Goal: Task Accomplishment & Management: Complete application form

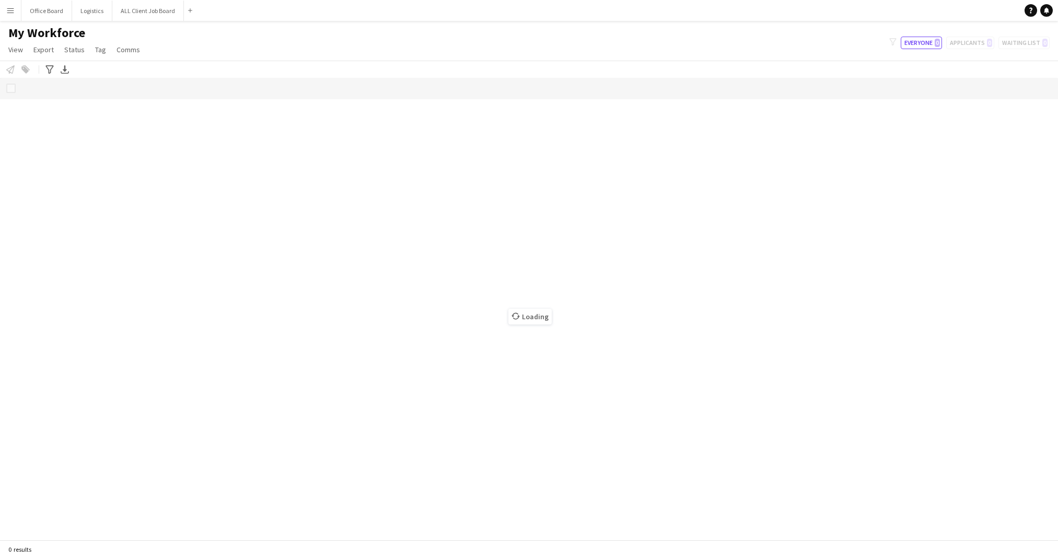
click at [9, 3] on button "Menu" at bounding box center [10, 10] width 21 height 21
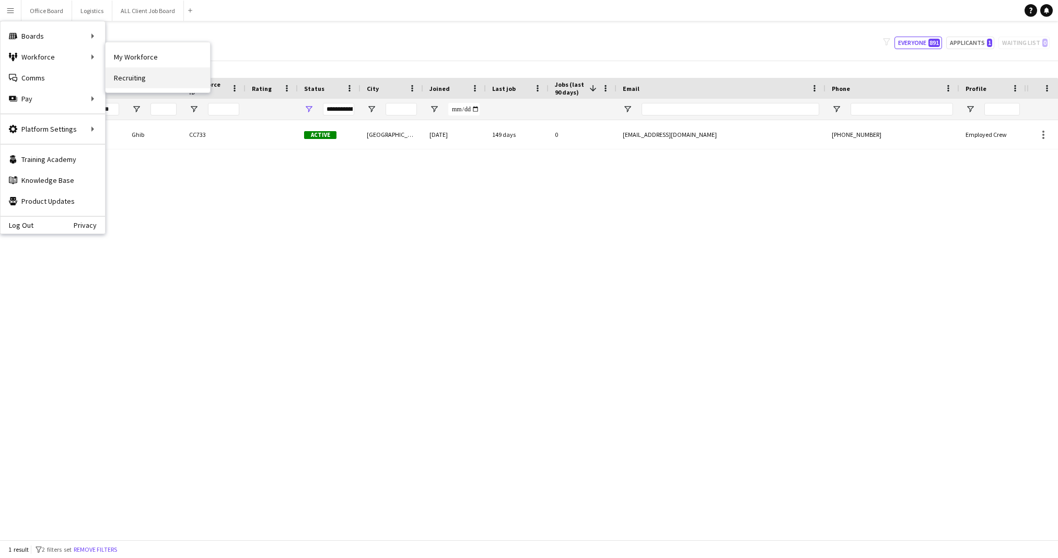
click at [137, 79] on link "Recruiting" at bounding box center [158, 77] width 104 height 21
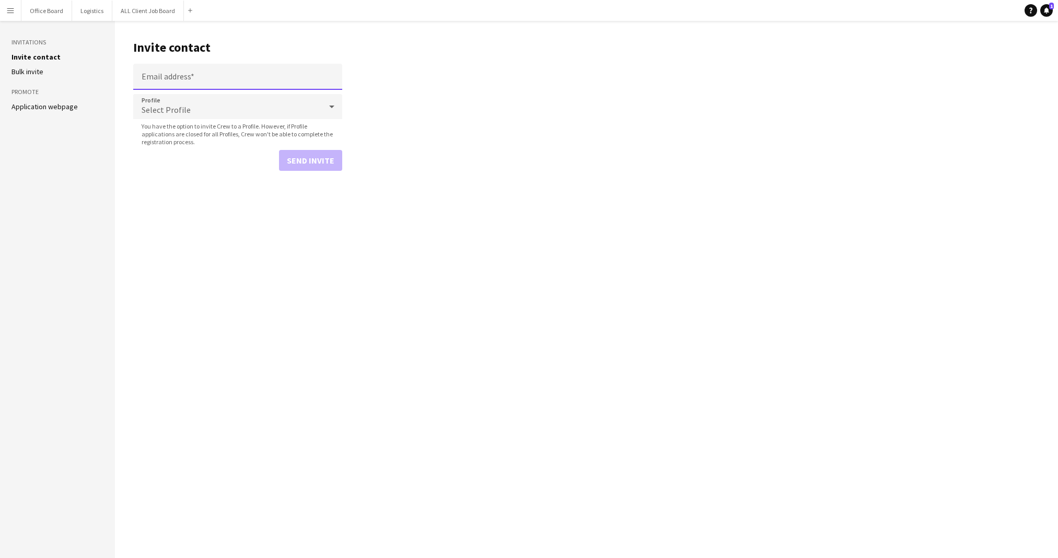
click at [179, 72] on input "Email address" at bounding box center [237, 77] width 209 height 26
paste input "**********"
type input "**********"
click at [260, 104] on div "Select Profile" at bounding box center [227, 106] width 188 height 25
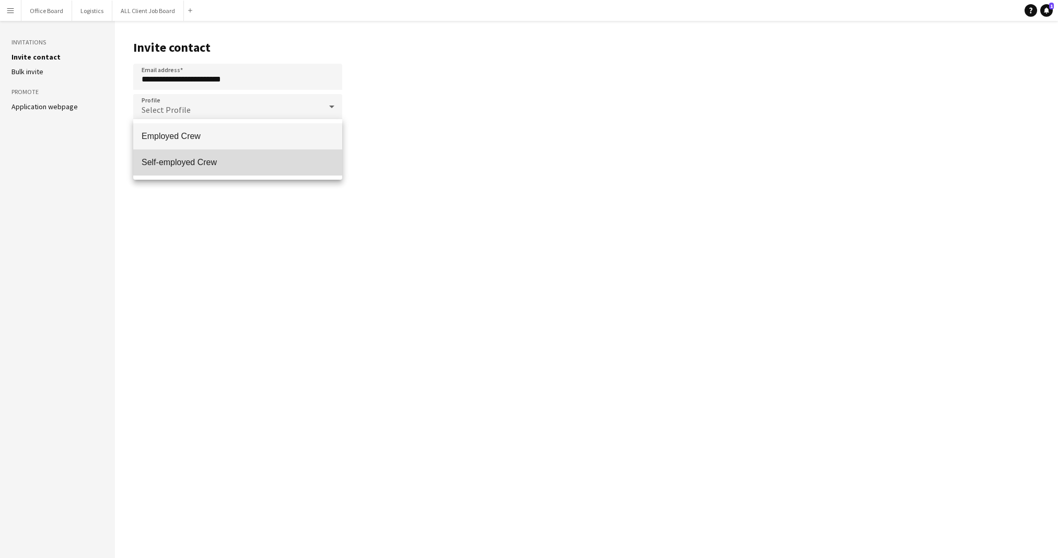
click at [202, 162] on span "Self-employed Crew" at bounding box center [238, 162] width 192 height 10
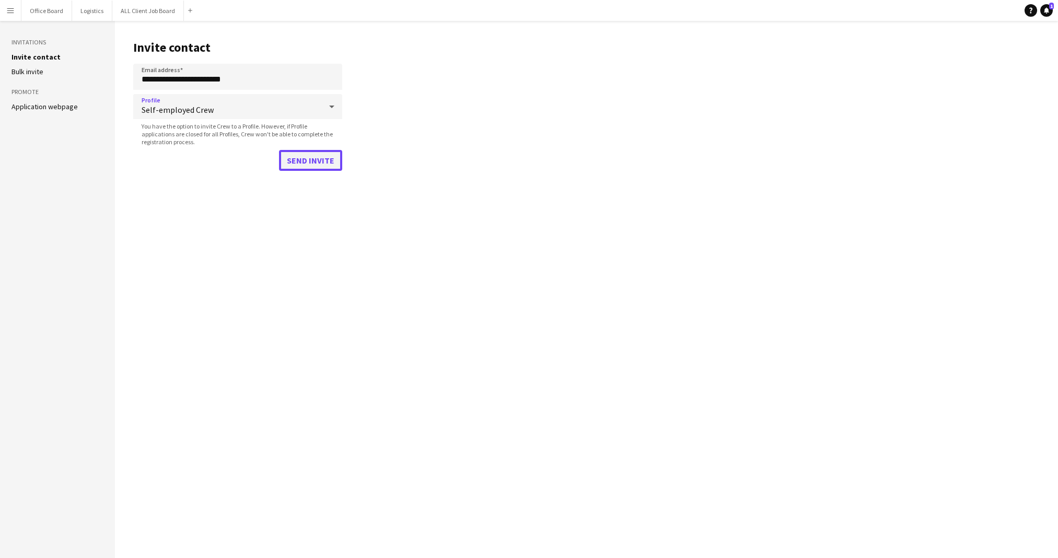
click at [324, 153] on button "Send invite" at bounding box center [310, 160] width 63 height 21
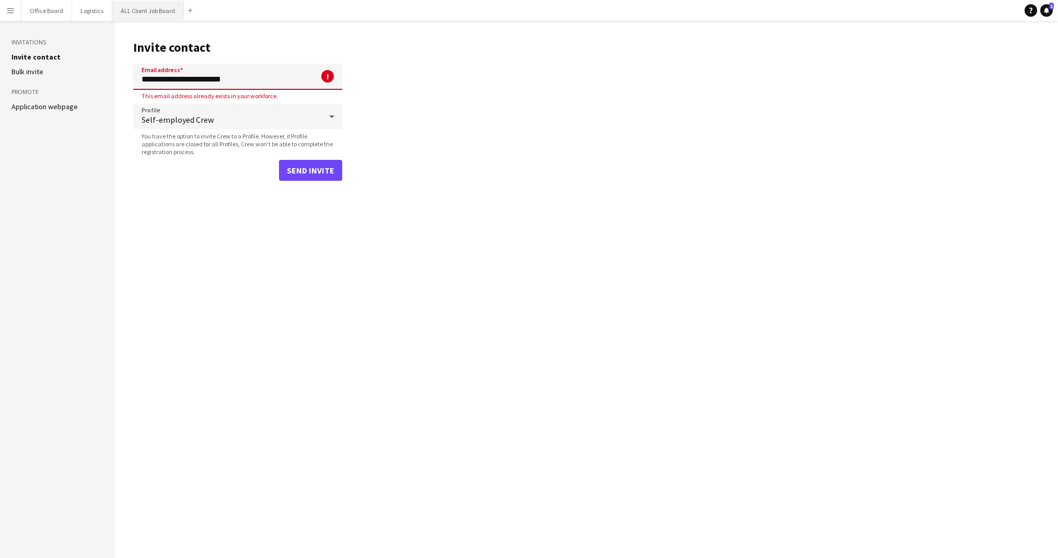
click at [133, 12] on button "ALL Client Job Board Close" at bounding box center [148, 11] width 72 height 20
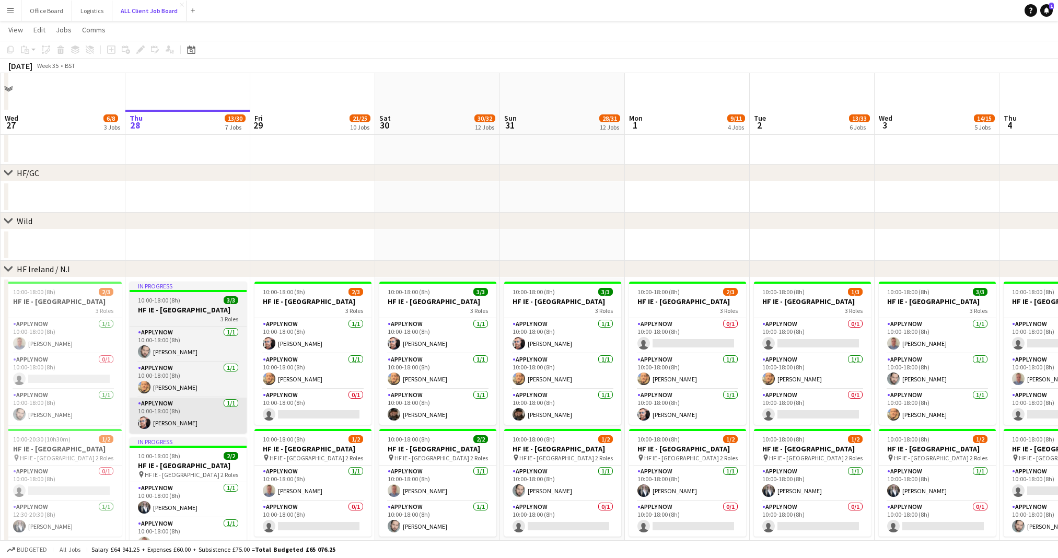
scroll to position [2743, 0]
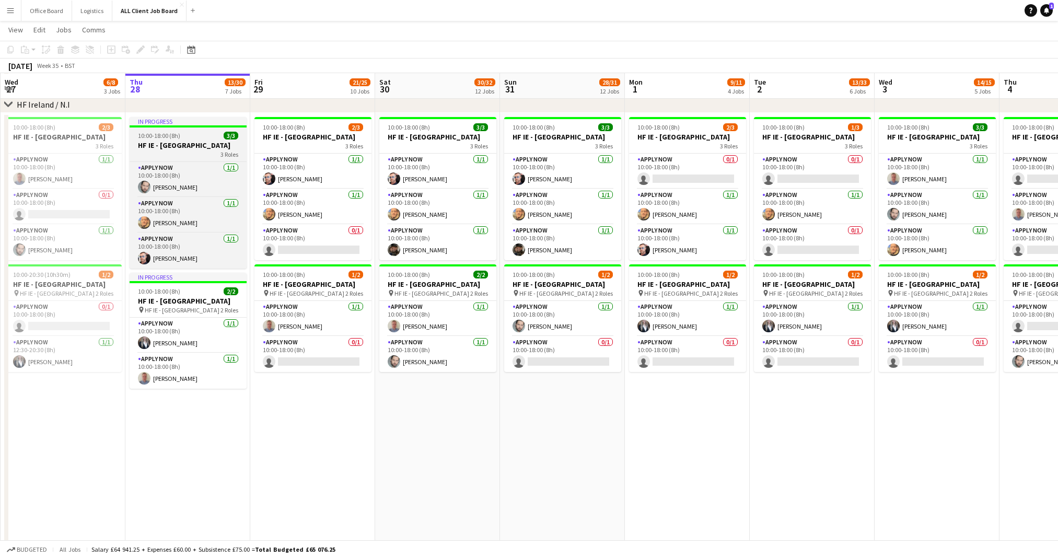
click at [167, 150] on h3 "HF IE - [GEOGRAPHIC_DATA]" at bounding box center [188, 144] width 117 height 9
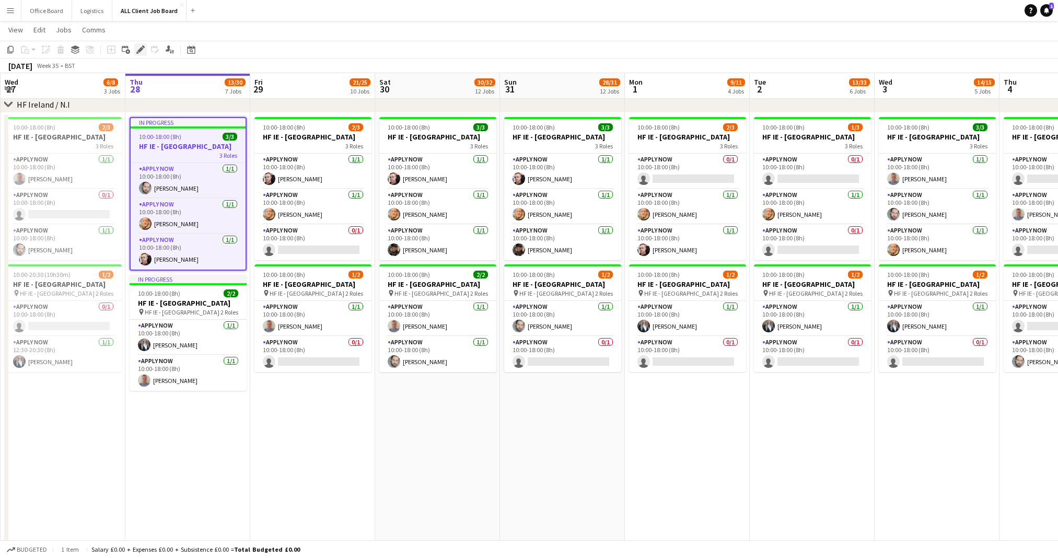
click at [138, 47] on icon "Edit" at bounding box center [140, 49] width 8 height 8
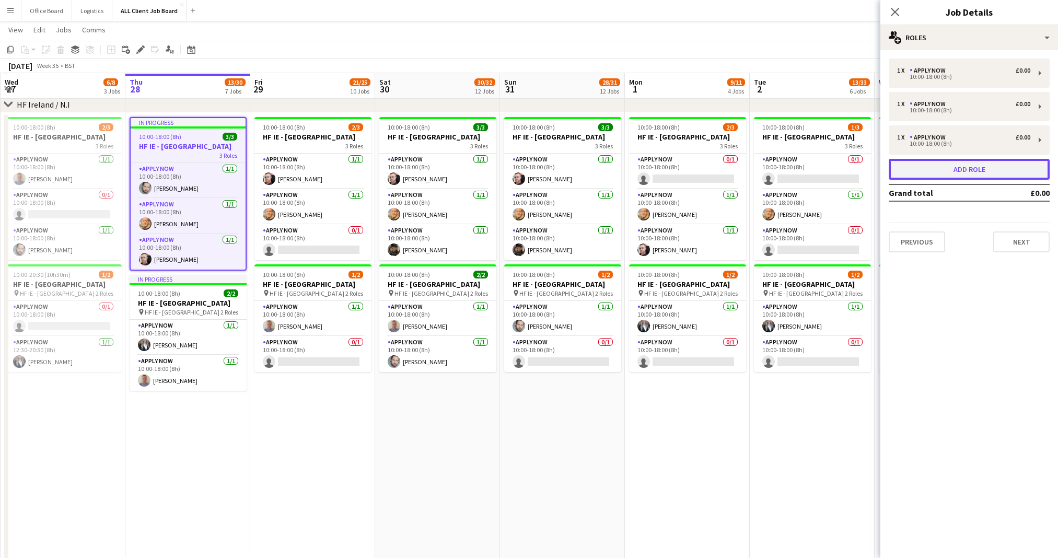
click at [960, 174] on button "Add role" at bounding box center [968, 169] width 161 height 21
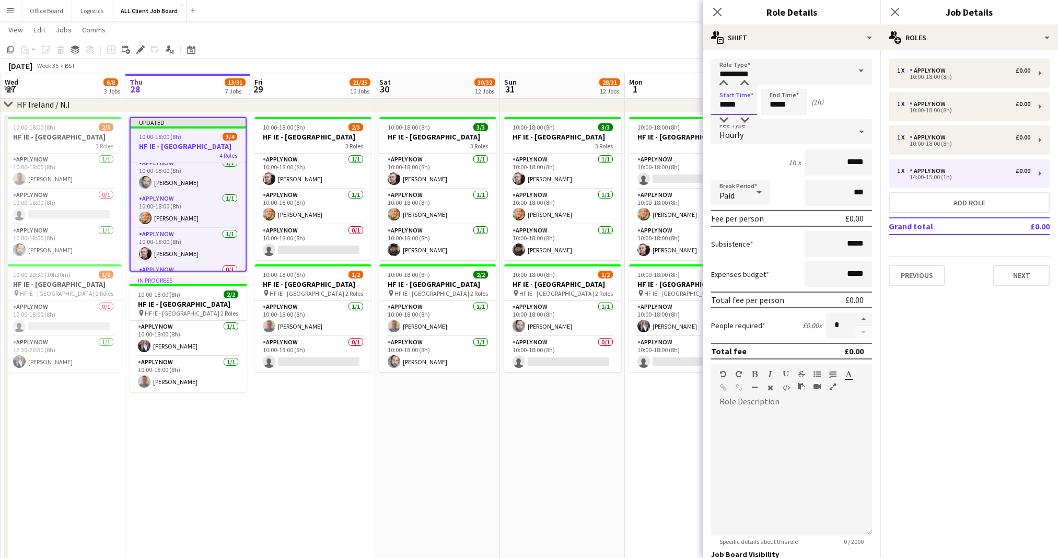
click at [728, 103] on input "*****" at bounding box center [734, 102] width 46 height 26
type input "*****"
click at [777, 104] on input "*****" at bounding box center [784, 102] width 46 height 26
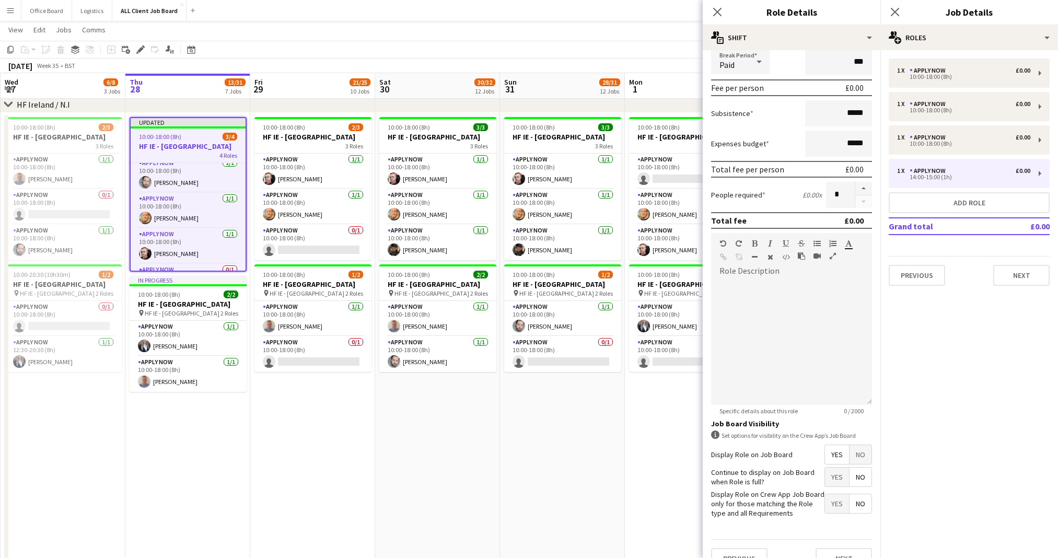
scroll to position [146, 0]
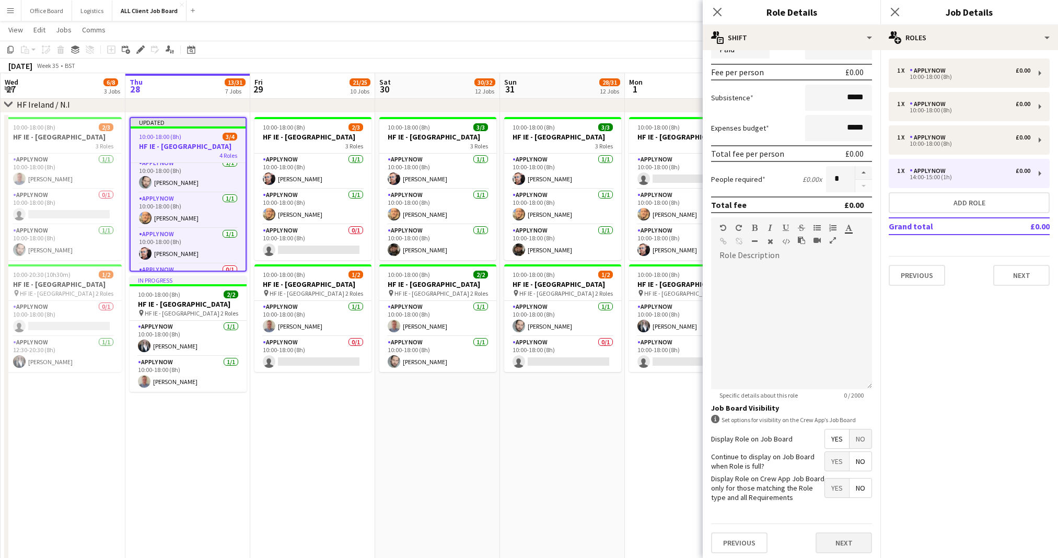
type input "*****"
click at [836, 532] on button "Next" at bounding box center [843, 542] width 56 height 21
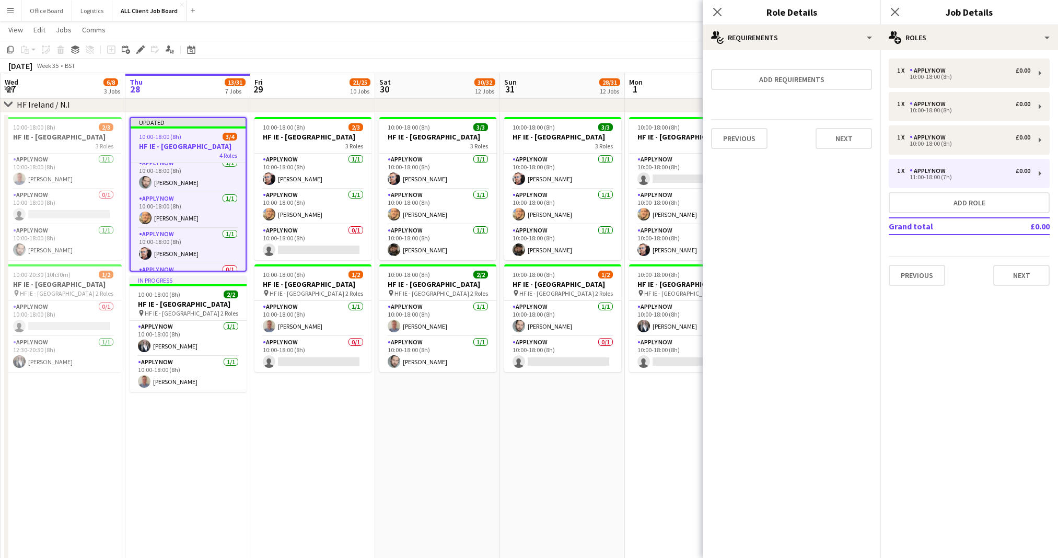
scroll to position [0, 0]
click at [839, 131] on button "Next" at bounding box center [843, 138] width 56 height 21
click at [851, 142] on button "Finish" at bounding box center [852, 140] width 39 height 21
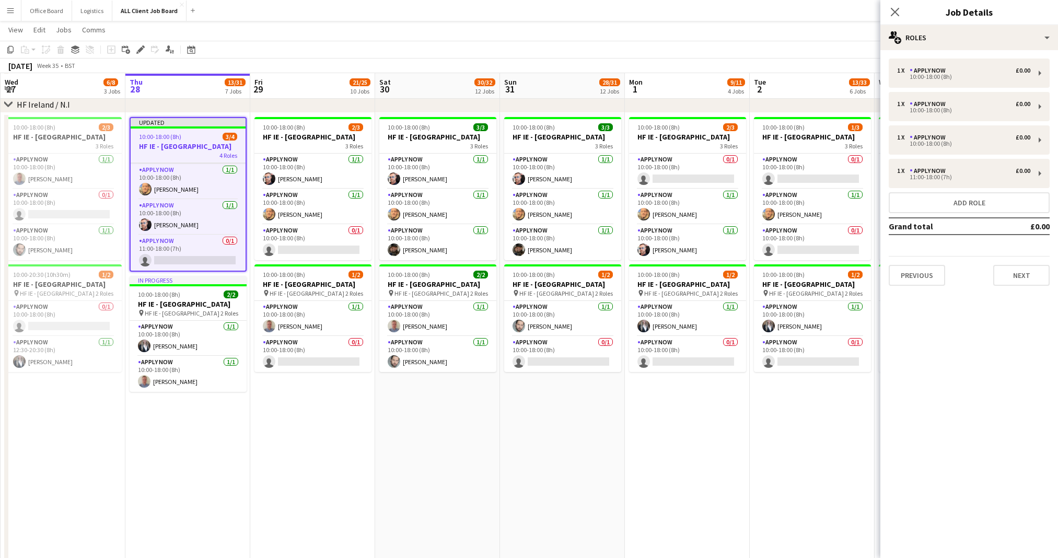
scroll to position [42, 0]
click at [179, 255] on app-card-role "APPLY NOW 0/1 11:00-18:00 (7h) single-neutral-actions" at bounding box center [188, 253] width 115 height 36
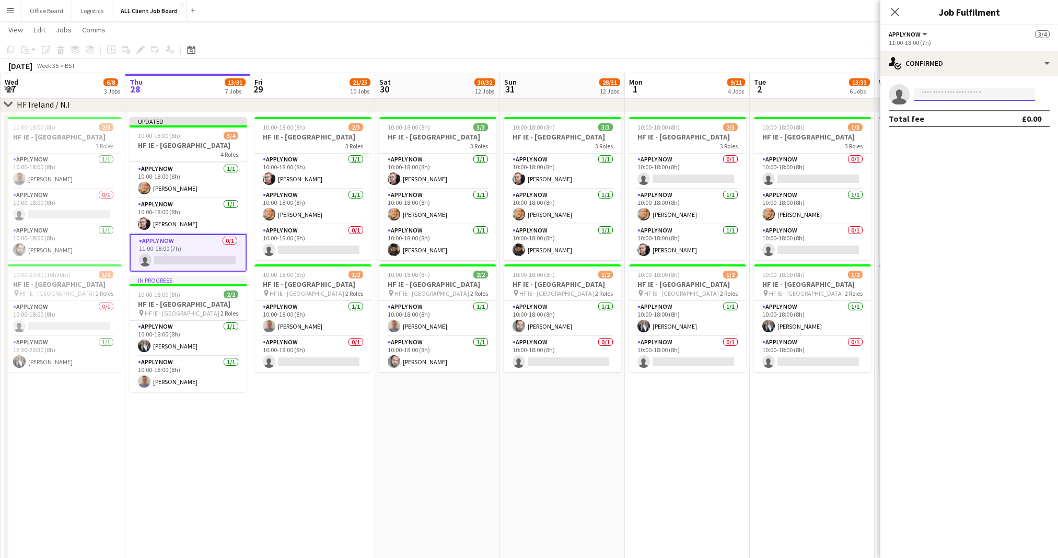
click at [944, 94] on input at bounding box center [973, 94] width 121 height 13
type input "*****"
click at [967, 108] on span "RANJI TECHEIL" at bounding box center [949, 109] width 54 height 9
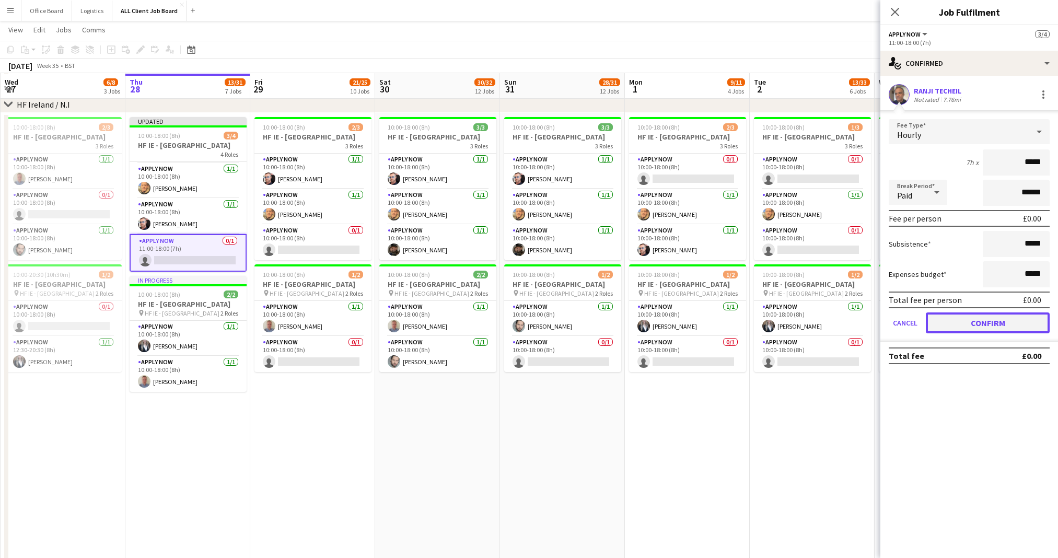
click at [961, 327] on button "Confirm" at bounding box center [988, 322] width 124 height 21
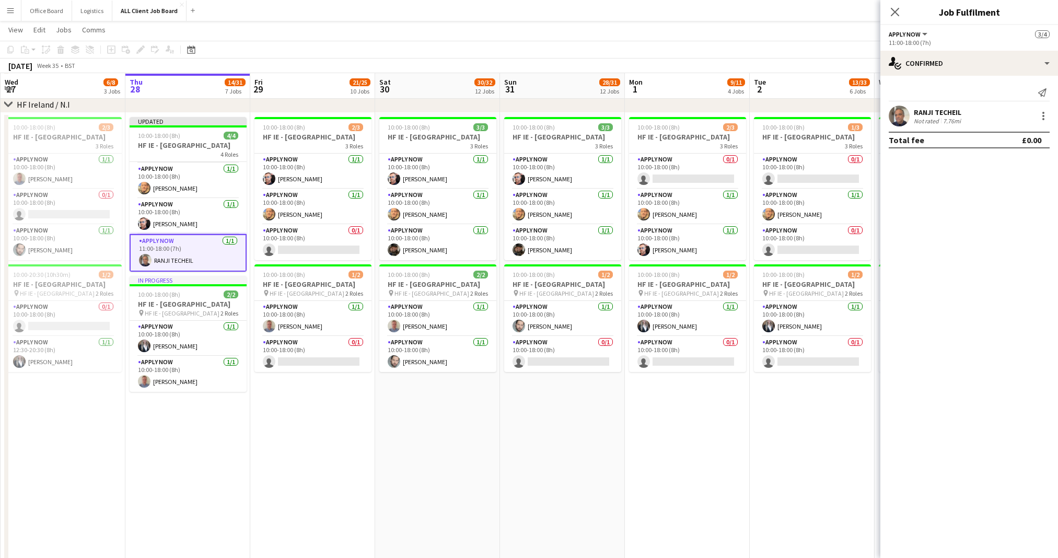
click at [749, 524] on app-date-cell "10:00-18:00 (8h) 1/3 HF IE - [GEOGRAPHIC_DATA] 3 Roles APPLY NOW 0/1 10:00-18:0…" at bounding box center [811, 342] width 125 height 459
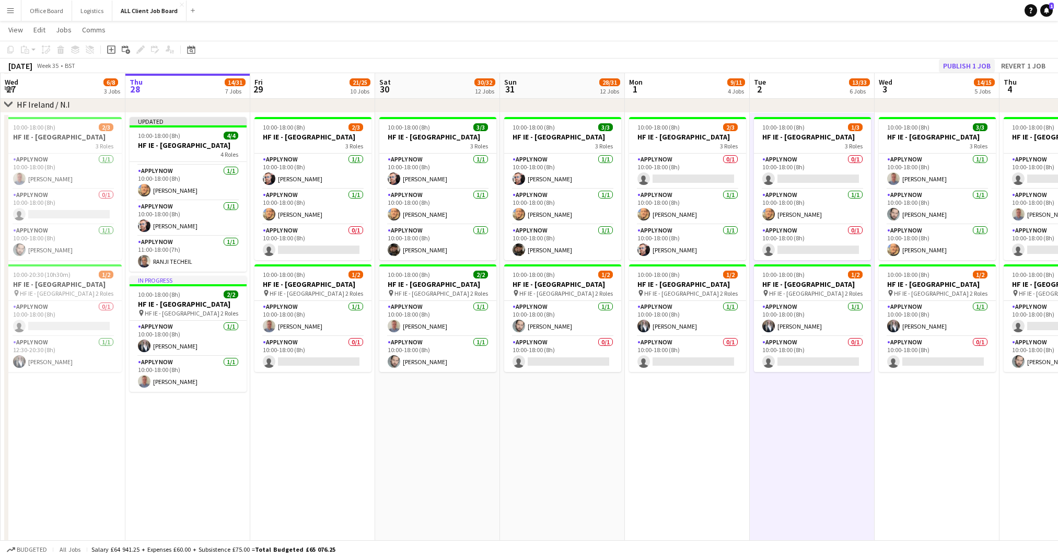
scroll to position [42, 0]
click at [972, 63] on button "Publish 1 job" at bounding box center [967, 66] width 56 height 14
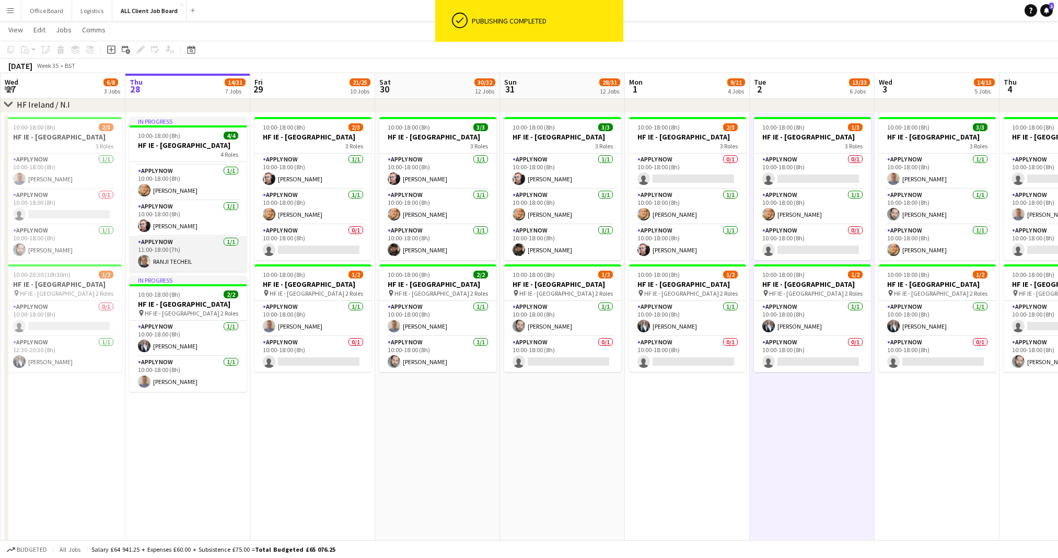
click at [170, 243] on app-card-role "APPLY NOW [DATE] 11:00-18:00 (7h) RANJI TECHEIL" at bounding box center [188, 254] width 117 height 36
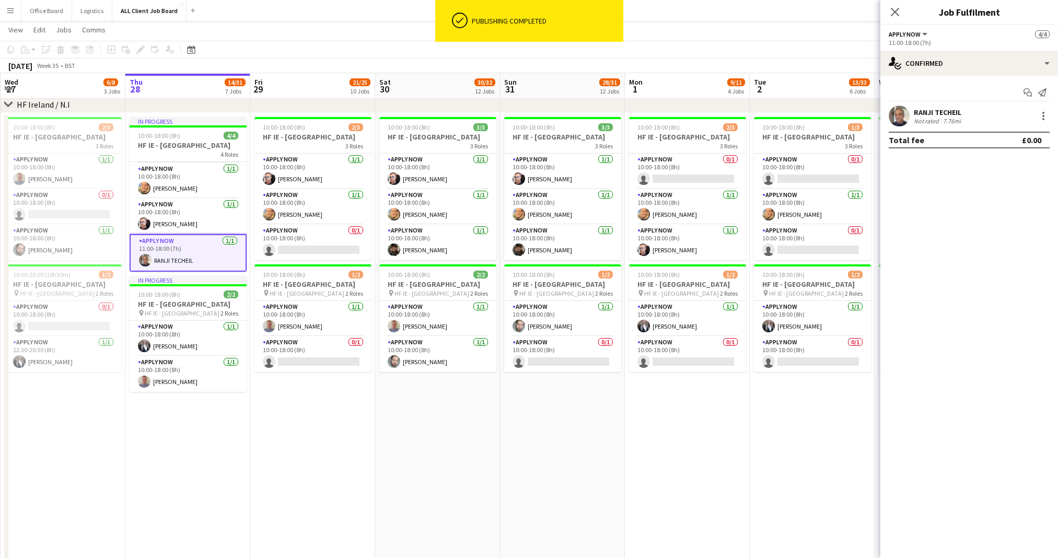
click at [948, 108] on div "RANJI TECHEIL" at bounding box center [937, 112] width 49 height 9
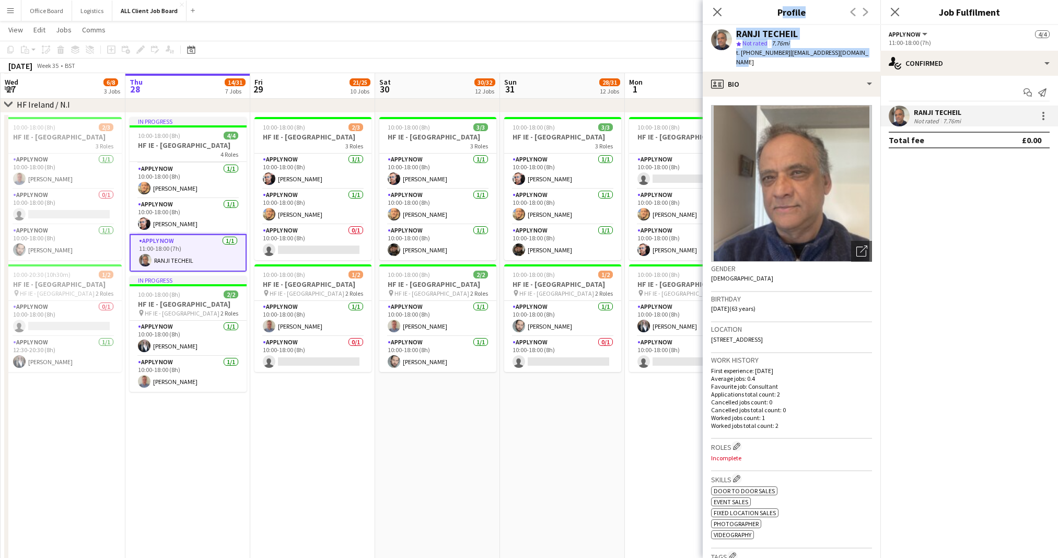
drag, startPoint x: 865, startPoint y: 55, endPoint x: 703, endPoint y: 32, distance: 163.5
click at [702, 31] on app-popin "Close pop-in Profile Previous Next RANJI TECHEIL star Not rated 7.76mi t. [PHON…" at bounding box center [791, 279] width 178 height 558
click at [771, 31] on div "RANJI TECHEIL" at bounding box center [767, 33] width 62 height 9
drag, startPoint x: 809, startPoint y: 29, endPoint x: 718, endPoint y: 31, distance: 91.4
click at [717, 31] on div "RANJI TECHEIL star Not rated 7.76mi t. [PHONE_NUMBER] | [EMAIL_ADDRESS][DOMAIN_…" at bounding box center [791, 48] width 178 height 46
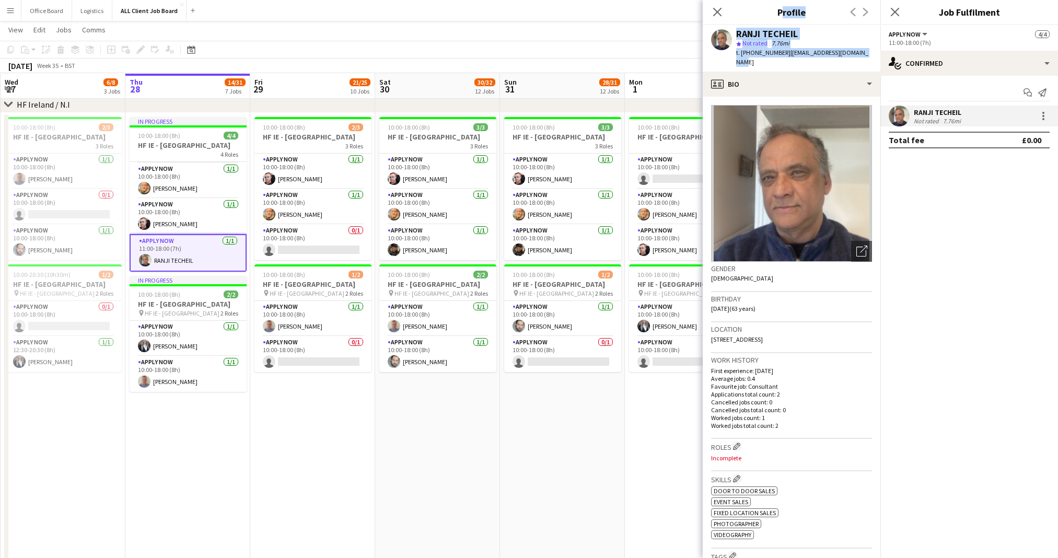
copy div "RANJI TECHEIL"
